Goal: Navigation & Orientation: Find specific page/section

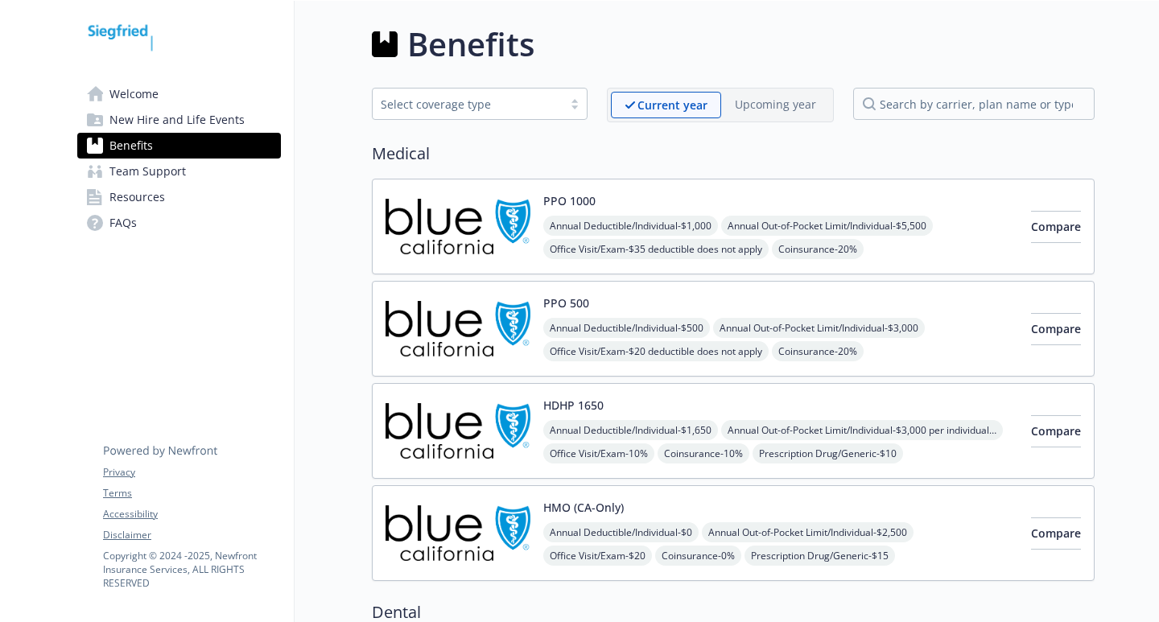
scroll to position [2837, 12]
